Goal: Task Accomplishment & Management: Use online tool/utility

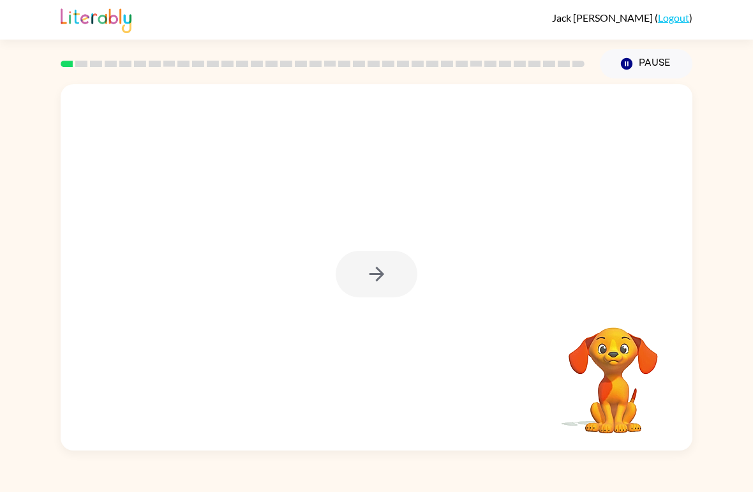
click at [404, 281] on div at bounding box center [376, 274] width 82 height 47
click at [381, 267] on div at bounding box center [376, 274] width 82 height 47
click at [339, 282] on button "button" at bounding box center [376, 274] width 82 height 47
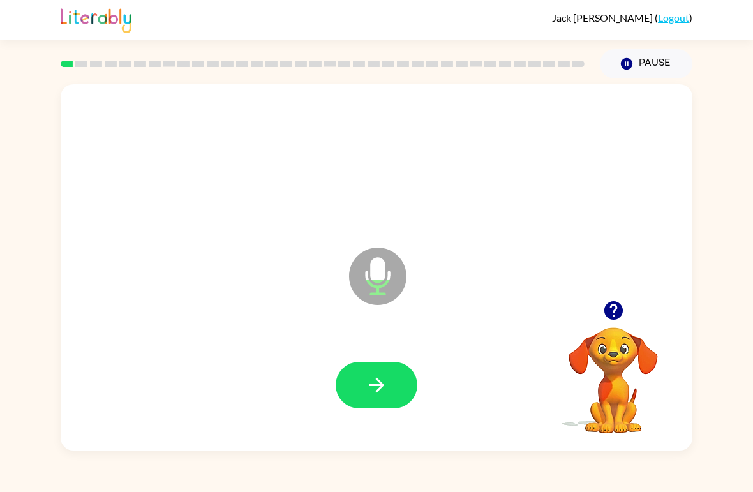
click at [356, 381] on button "button" at bounding box center [376, 385] width 82 height 47
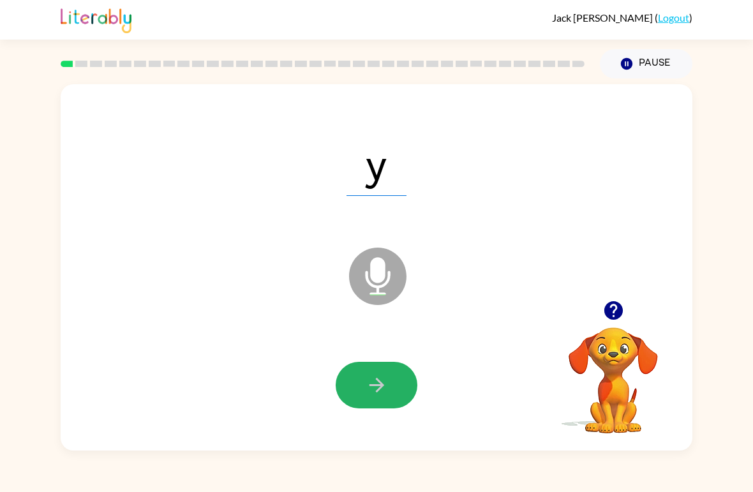
click at [369, 401] on button "button" at bounding box center [376, 385] width 82 height 47
click at [399, 382] on button "button" at bounding box center [376, 385] width 82 height 47
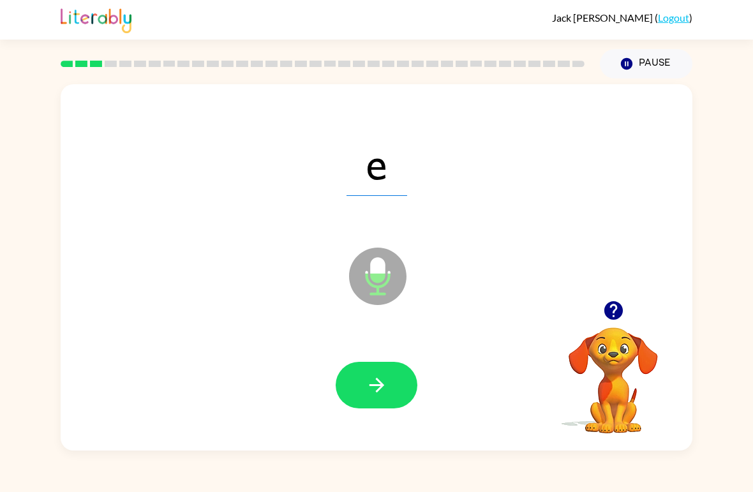
click at [395, 392] on button "button" at bounding box center [376, 385] width 82 height 47
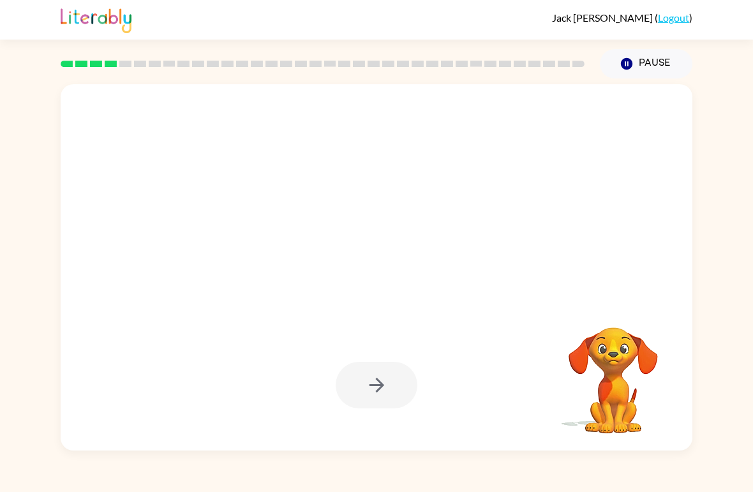
click at [387, 401] on div at bounding box center [376, 385] width 82 height 47
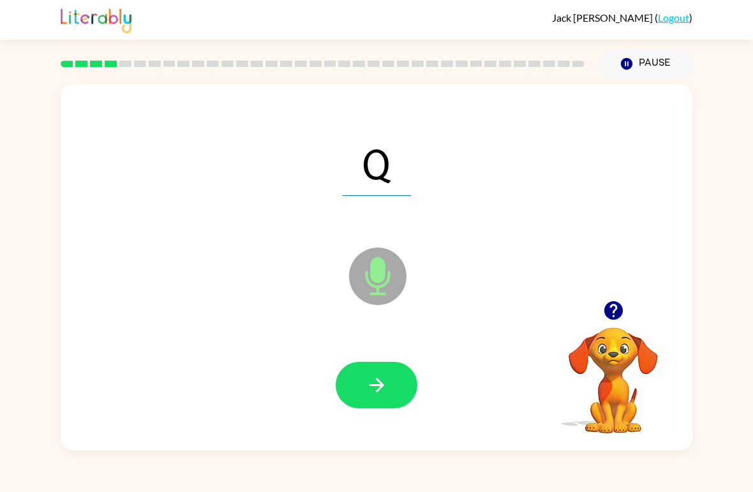
click at [400, 406] on button "button" at bounding box center [376, 385] width 82 height 47
click at [392, 386] on button "button" at bounding box center [376, 385] width 82 height 47
click at [398, 389] on button "button" at bounding box center [376, 385] width 82 height 47
click at [390, 398] on button "button" at bounding box center [376, 385] width 82 height 47
click at [394, 387] on button "button" at bounding box center [376, 385] width 82 height 47
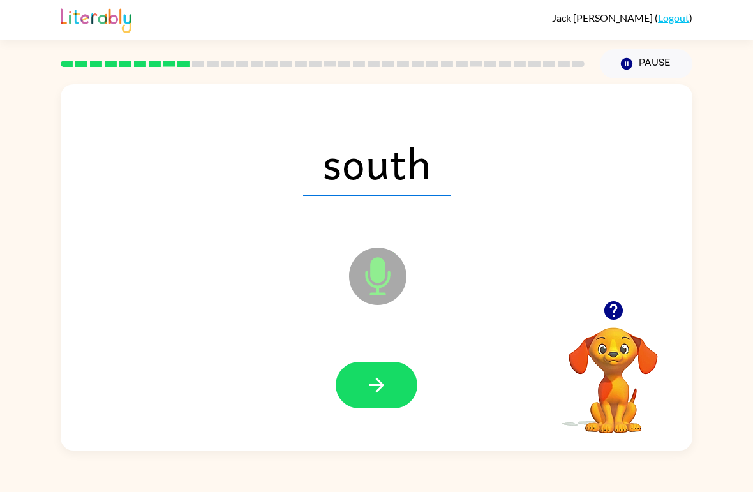
click at [395, 401] on button "button" at bounding box center [376, 385] width 82 height 47
click at [392, 390] on button "button" at bounding box center [376, 385] width 82 height 47
click at [389, 390] on button "button" at bounding box center [376, 385] width 82 height 47
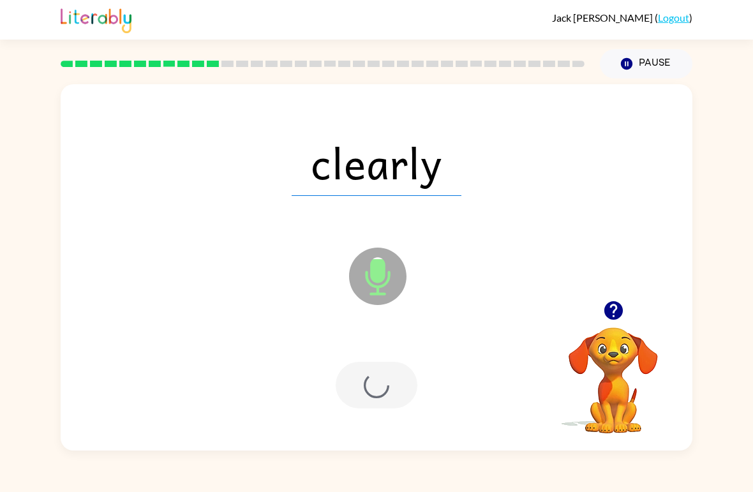
click at [389, 390] on div at bounding box center [376, 385] width 82 height 47
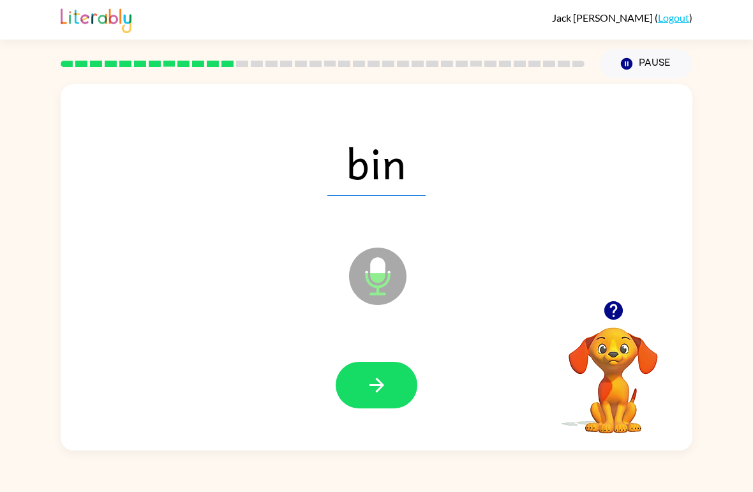
click at [398, 389] on button "button" at bounding box center [376, 385] width 82 height 47
click at [395, 375] on button "button" at bounding box center [376, 385] width 82 height 47
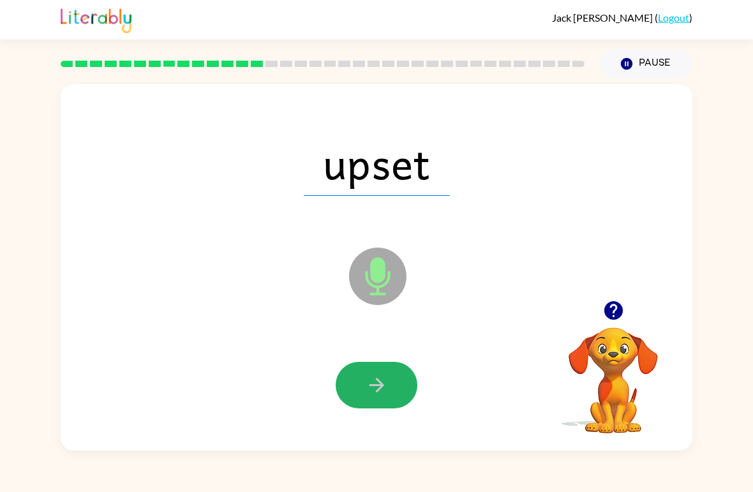
click at [397, 390] on button "button" at bounding box center [376, 385] width 82 height 47
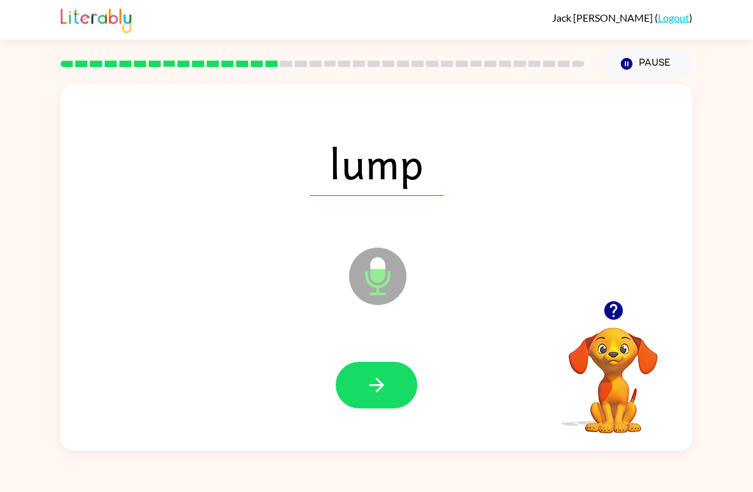
click at [404, 390] on button "button" at bounding box center [376, 385] width 82 height 47
click at [390, 388] on button "button" at bounding box center [376, 385] width 82 height 47
click at [390, 393] on button "button" at bounding box center [376, 385] width 82 height 47
click at [388, 375] on button "button" at bounding box center [376, 385] width 82 height 47
click at [400, 383] on button "button" at bounding box center [376, 385] width 82 height 47
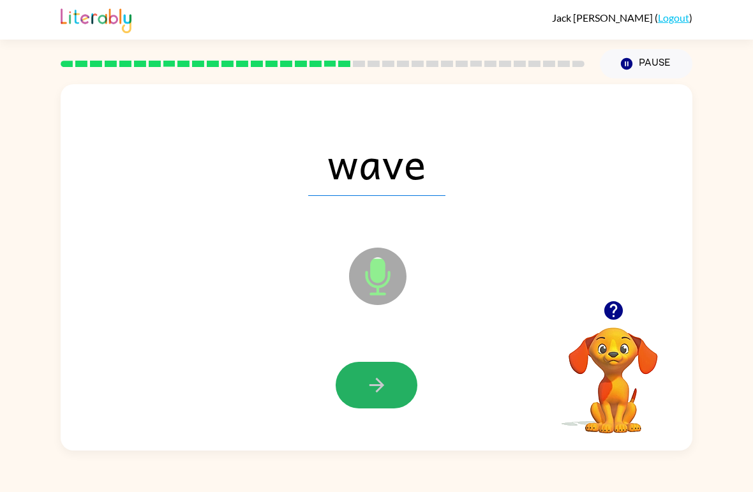
click at [392, 379] on button "button" at bounding box center [376, 385] width 82 height 47
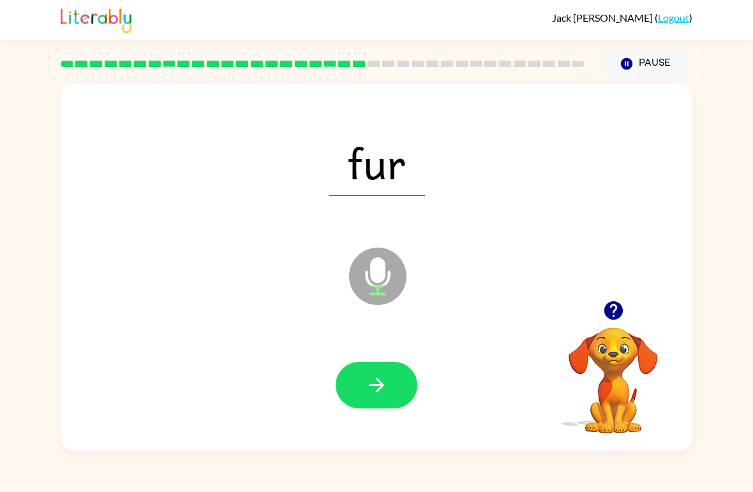
click at [393, 390] on button "button" at bounding box center [376, 385] width 82 height 47
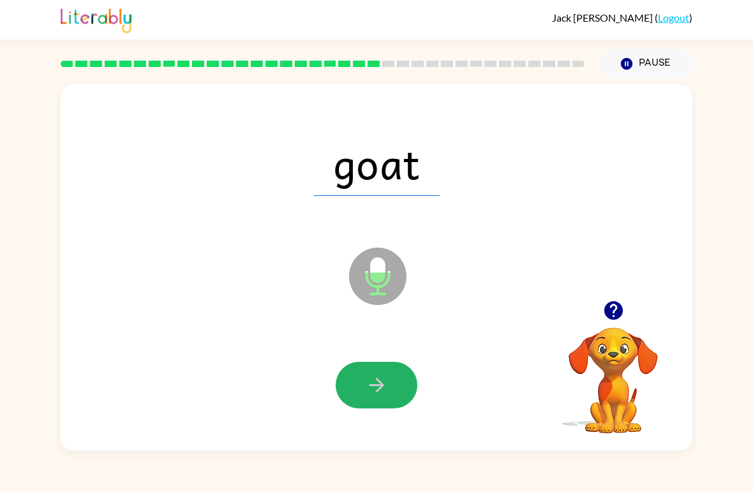
click at [400, 389] on button "button" at bounding box center [376, 385] width 82 height 47
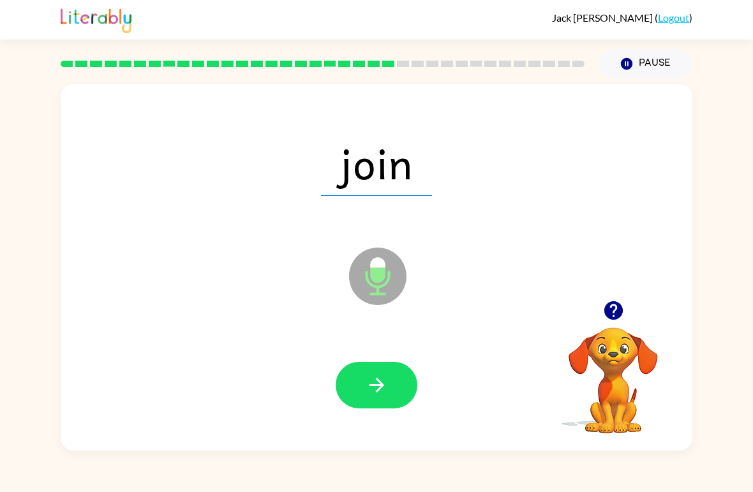
click at [392, 378] on button "button" at bounding box center [376, 385] width 82 height 47
click at [397, 387] on button "button" at bounding box center [376, 385] width 82 height 47
click at [390, 386] on button "button" at bounding box center [376, 385] width 82 height 47
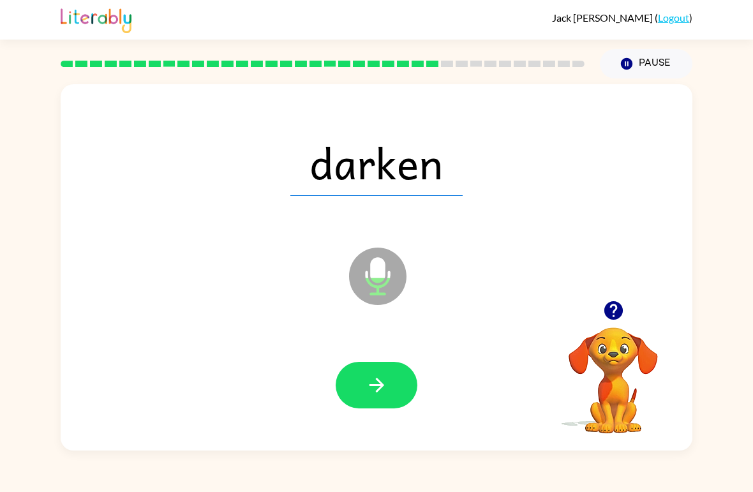
click at [402, 392] on button "button" at bounding box center [376, 385] width 82 height 47
click at [401, 383] on button "button" at bounding box center [376, 385] width 82 height 47
click at [389, 395] on button "button" at bounding box center [376, 385] width 82 height 47
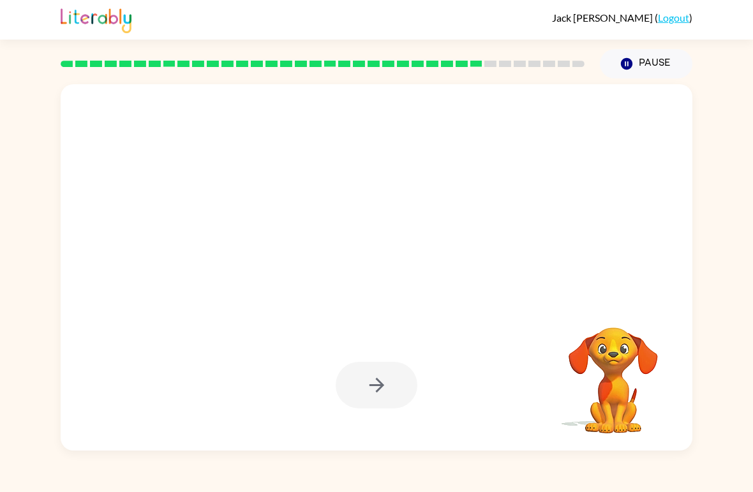
click at [350, 374] on div at bounding box center [376, 385] width 82 height 47
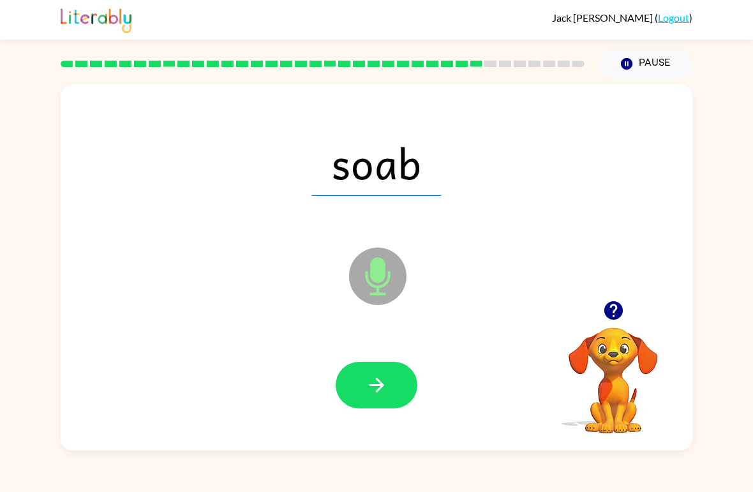
click at [397, 395] on button "button" at bounding box center [376, 385] width 82 height 47
click at [355, 386] on button "button" at bounding box center [376, 385] width 82 height 47
click at [362, 391] on button "button" at bounding box center [376, 385] width 82 height 47
click at [371, 379] on icon "button" at bounding box center [376, 385] width 22 height 22
click at [363, 383] on button "button" at bounding box center [376, 385] width 82 height 47
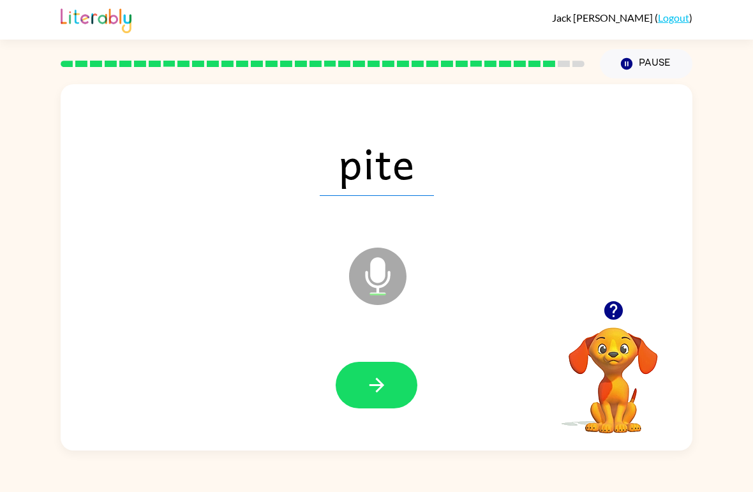
click at [362, 408] on button "button" at bounding box center [376, 385] width 82 height 47
click at [352, 381] on button "button" at bounding box center [376, 385] width 82 height 47
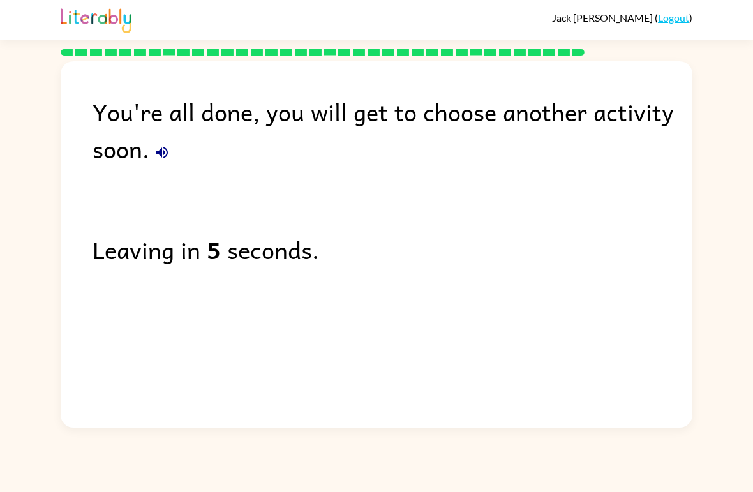
click at [33, 249] on div "You're all done, you will get to choose another activity soon. Leaving in 5 sec…" at bounding box center [376, 241] width 753 height 372
